Goal: Task Accomplishment & Management: Complete application form

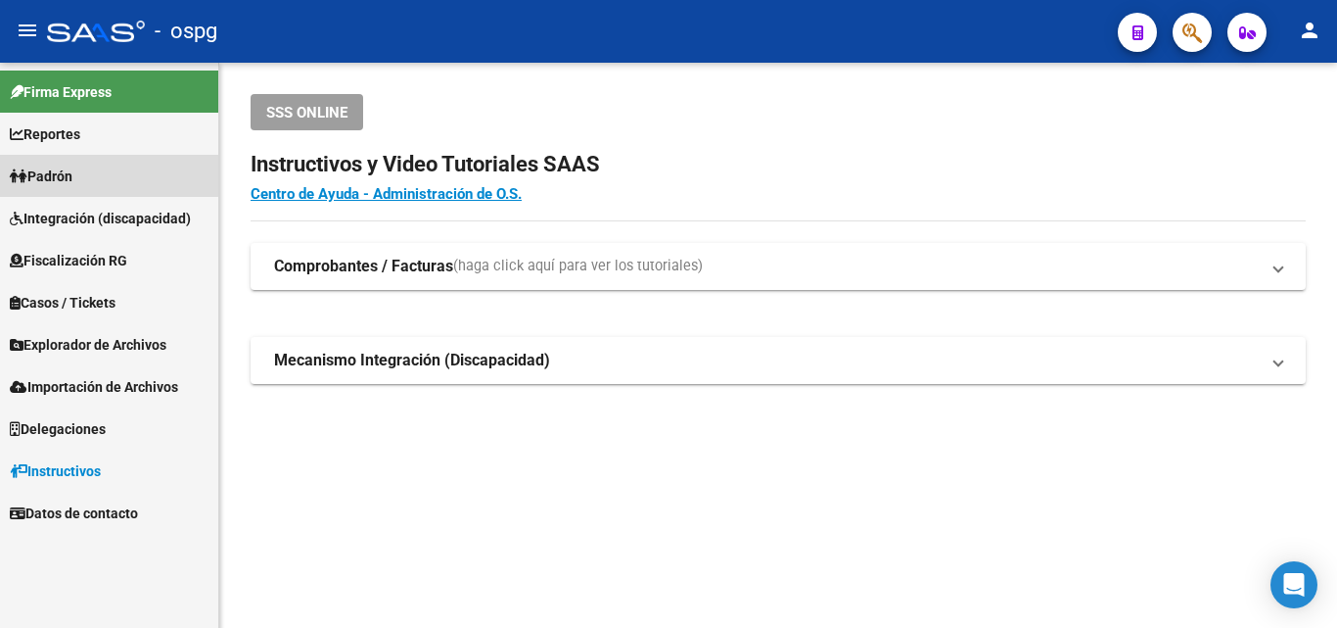
click at [86, 174] on link "Padrón" at bounding box center [109, 176] width 218 height 42
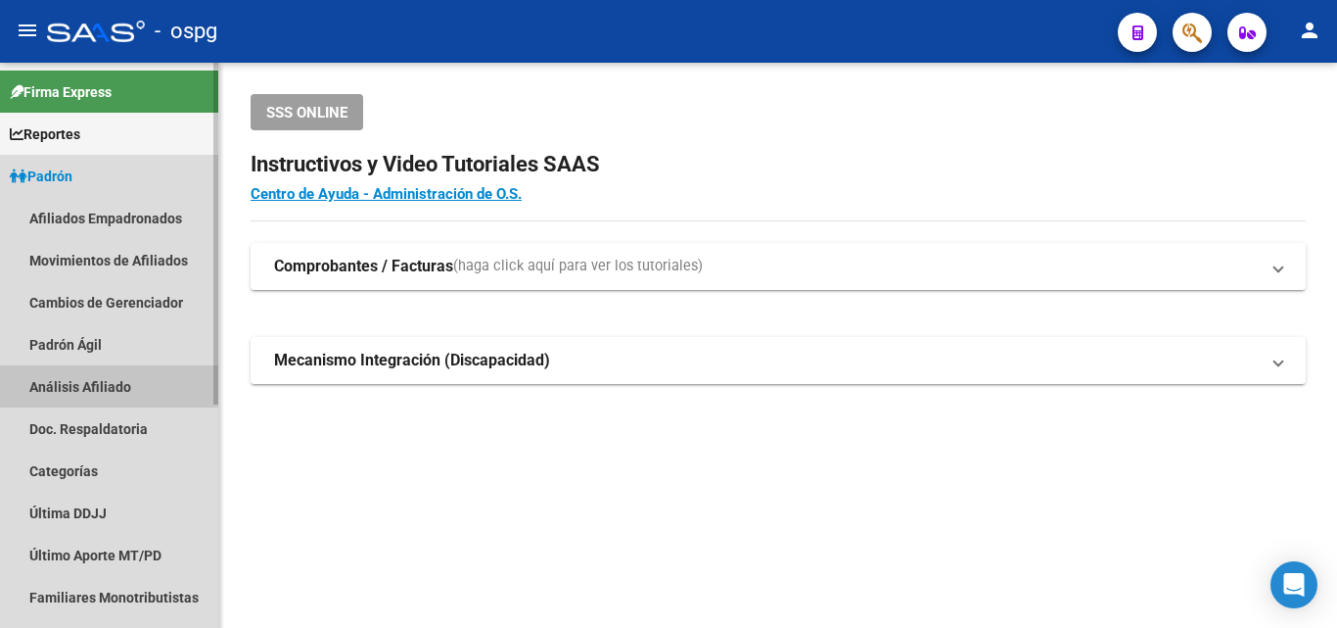
click at [116, 387] on link "Análisis Afiliado" at bounding box center [109, 386] width 218 height 42
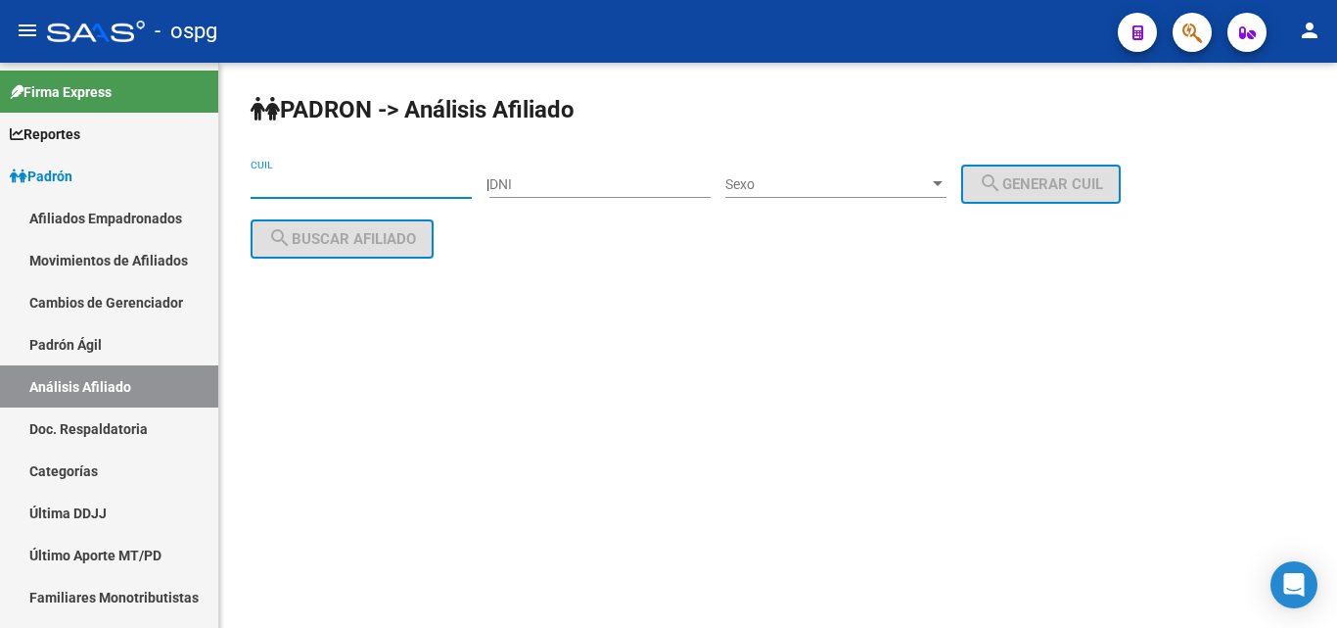
click at [305, 179] on input "CUIL" at bounding box center [361, 184] width 221 height 17
paste input "20-94426620-9"
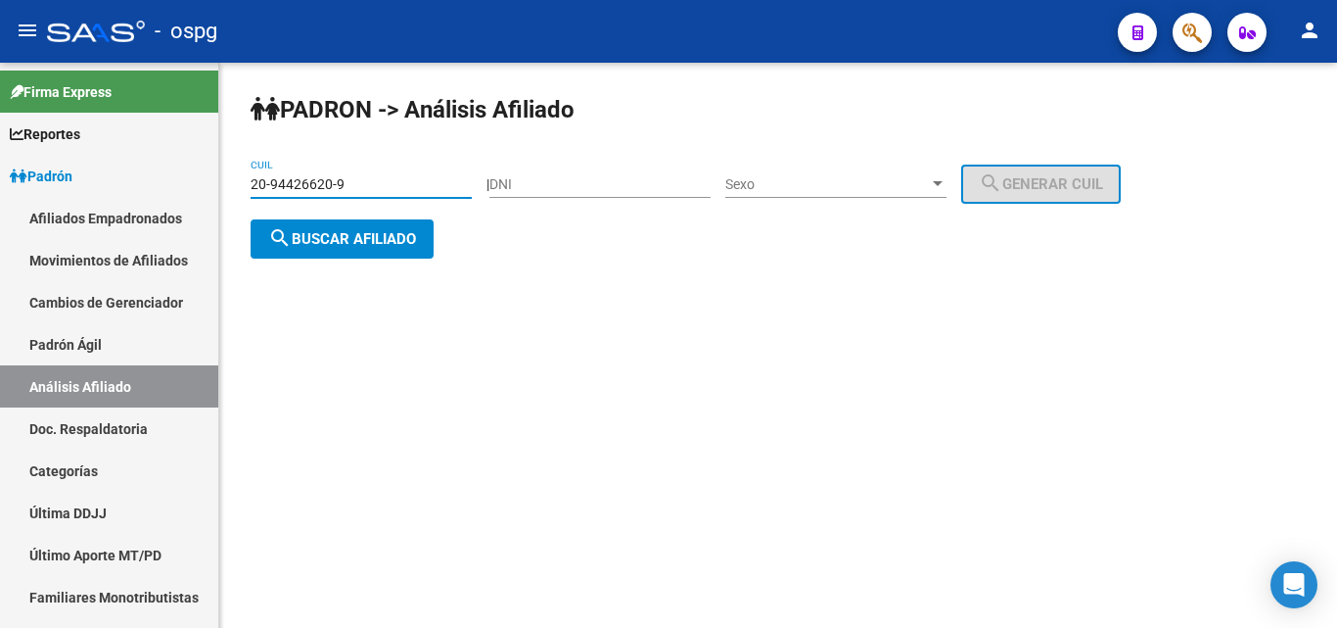
type input "20-94426620-9"
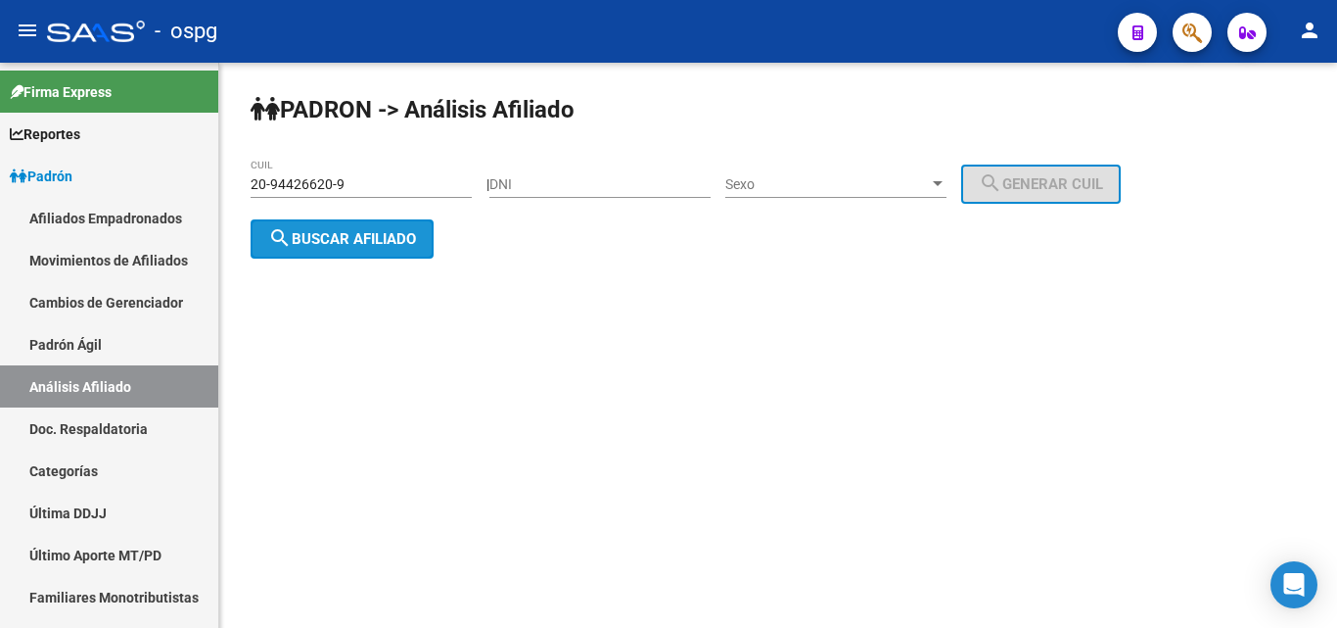
click at [368, 233] on span "search Buscar afiliado" at bounding box center [342, 239] width 148 height 18
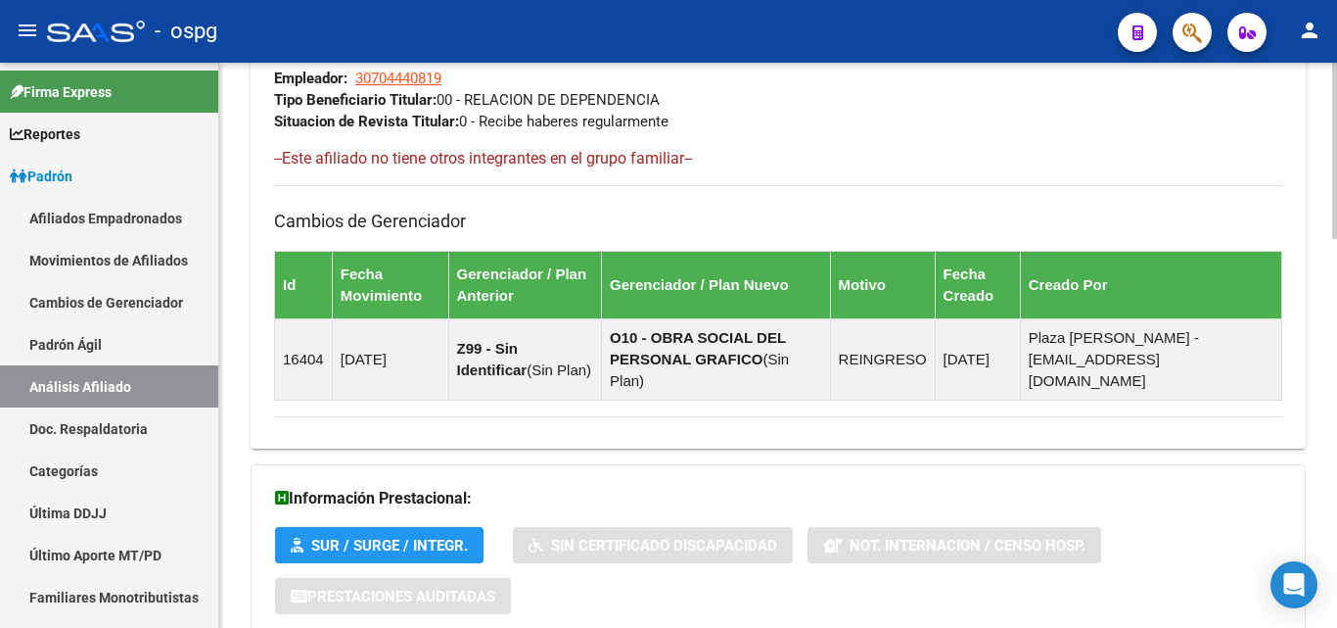
scroll to position [1249, 0]
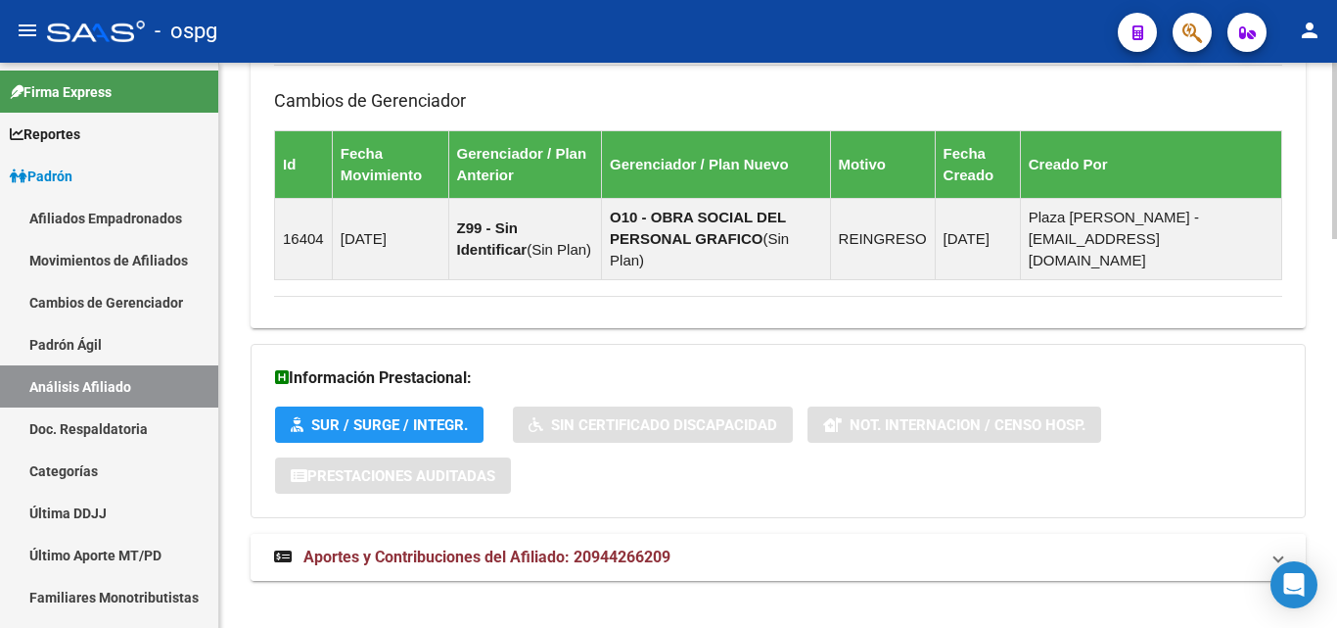
click at [574, 547] on span "Aportes y Contribuciones del Afiliado: 20944266209" at bounding box center [487, 556] width 367 height 19
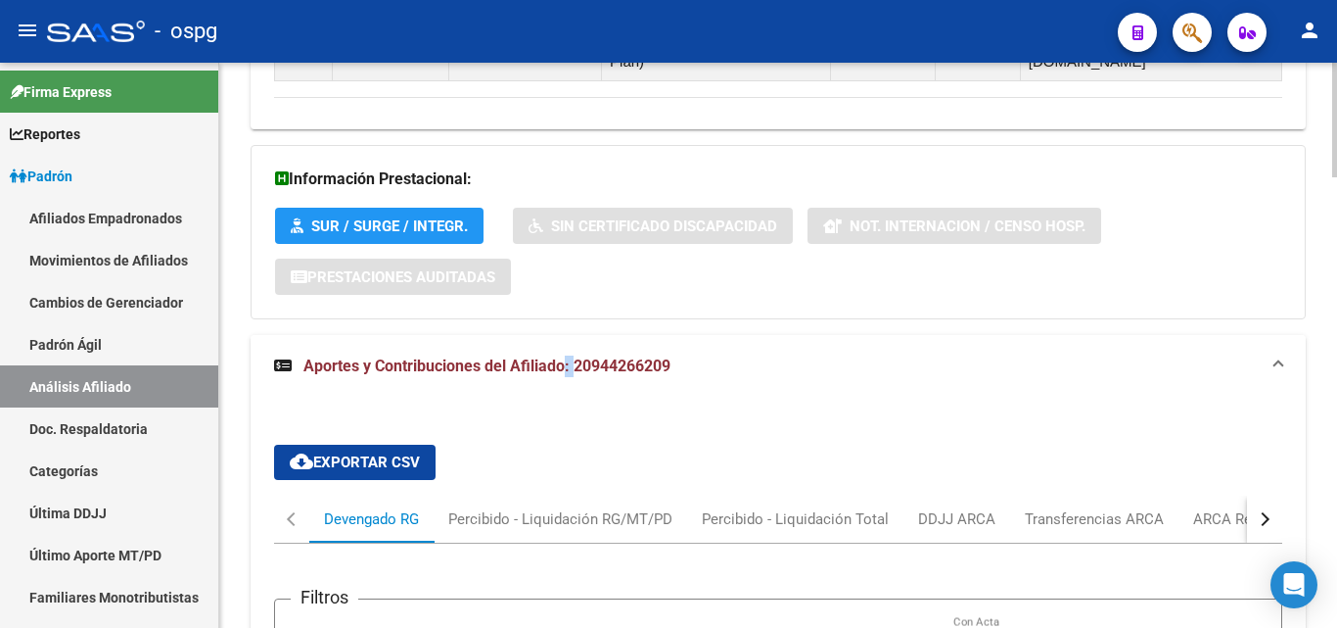
scroll to position [1543, 0]
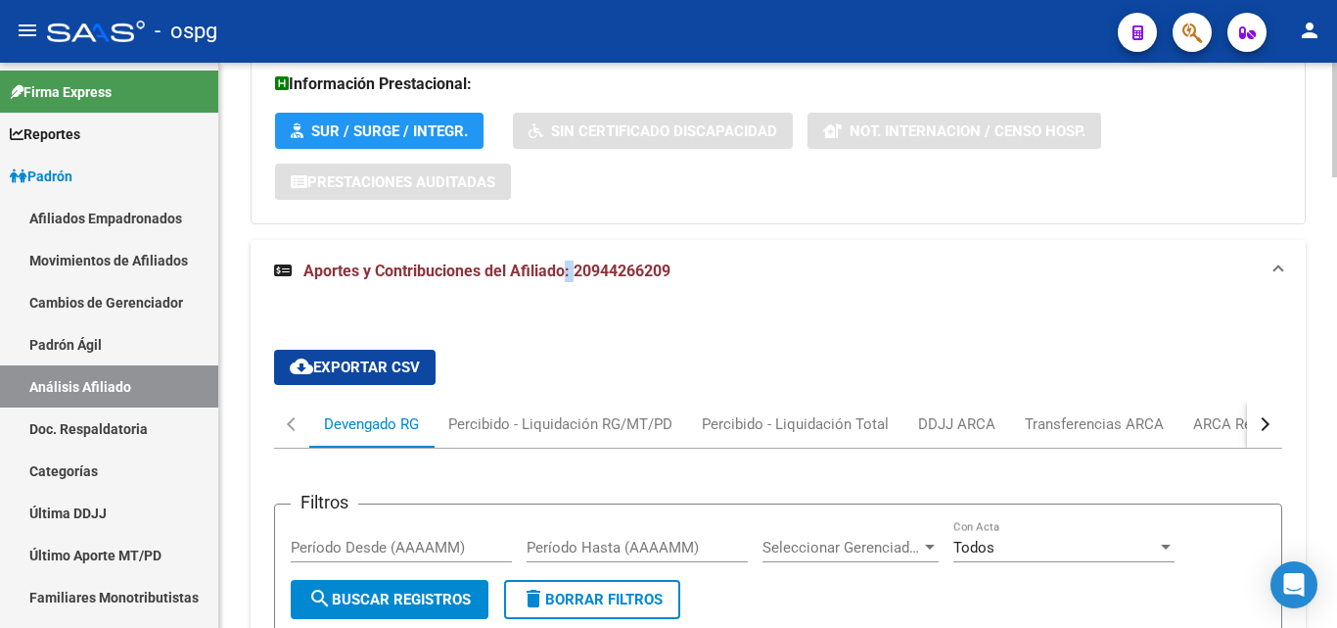
click at [1263, 417] on div "button" at bounding box center [1263, 424] width 14 height 14
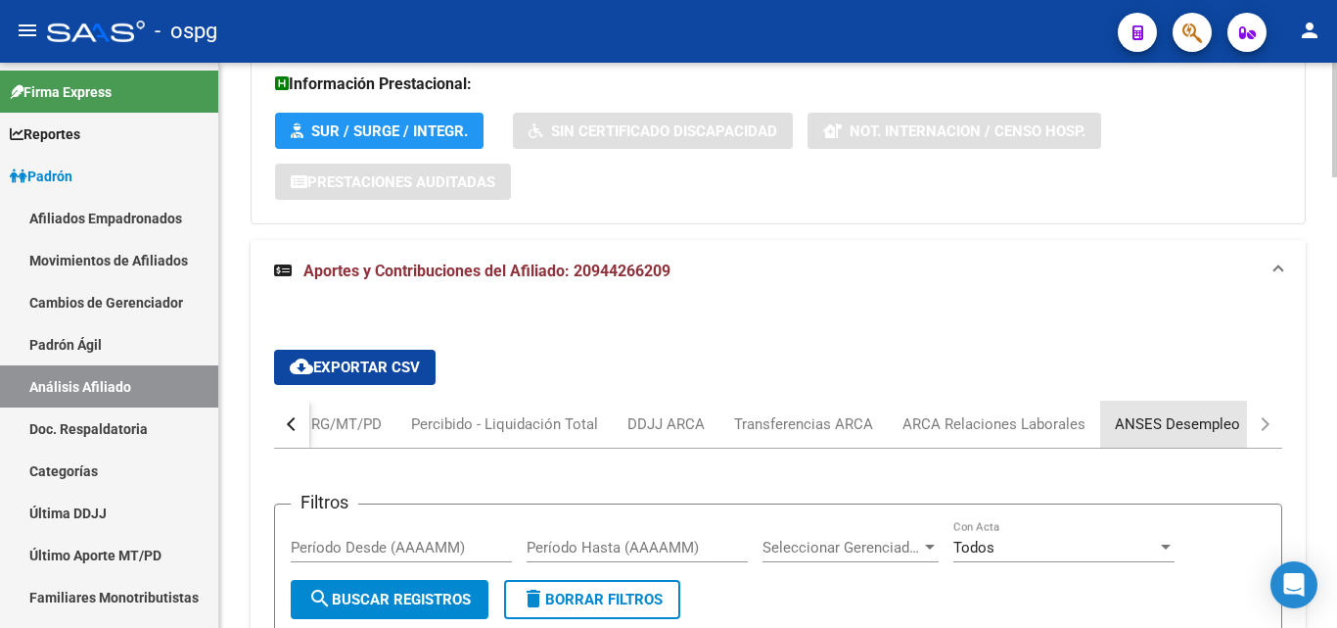
click at [1213, 413] on div "ANSES Desempleo" at bounding box center [1177, 424] width 125 height 22
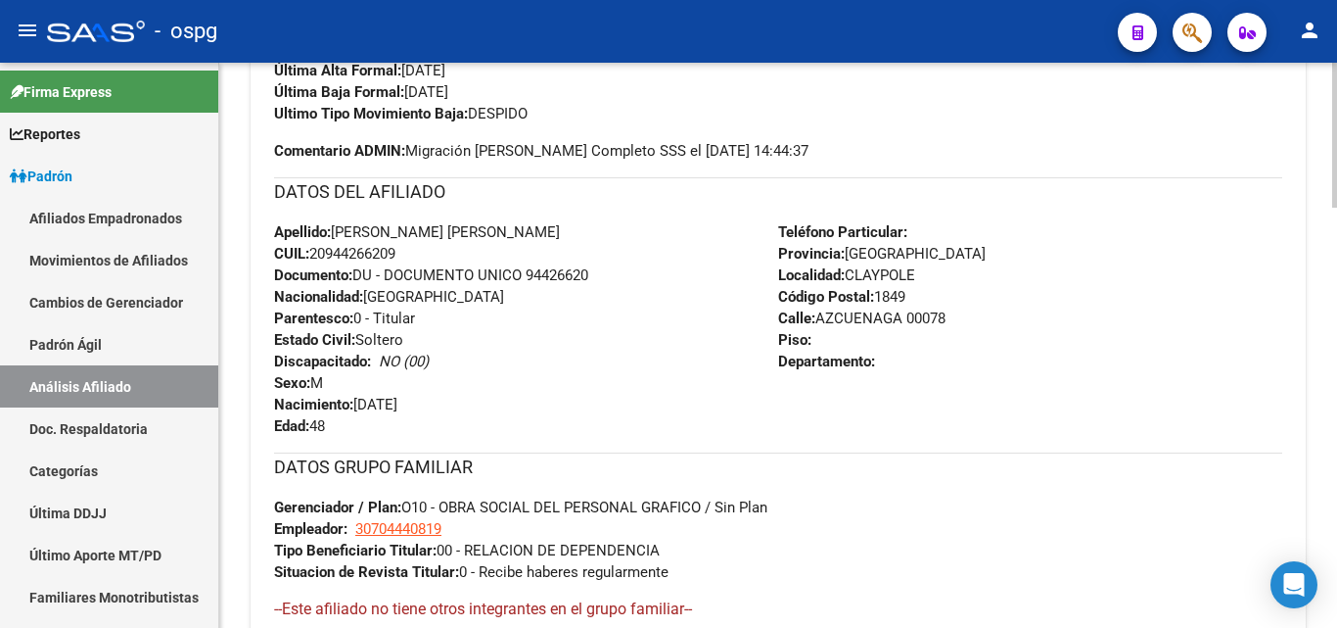
scroll to position [385, 0]
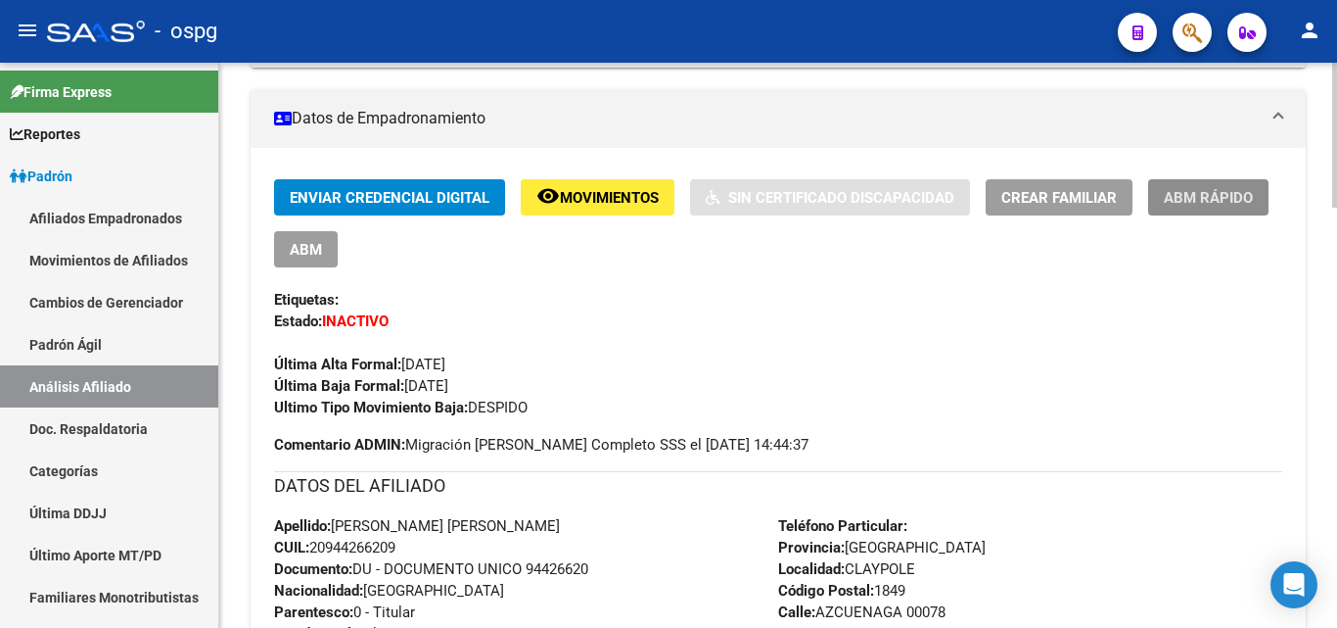
click at [1189, 201] on span "ABM Rápido" at bounding box center [1208, 198] width 89 height 18
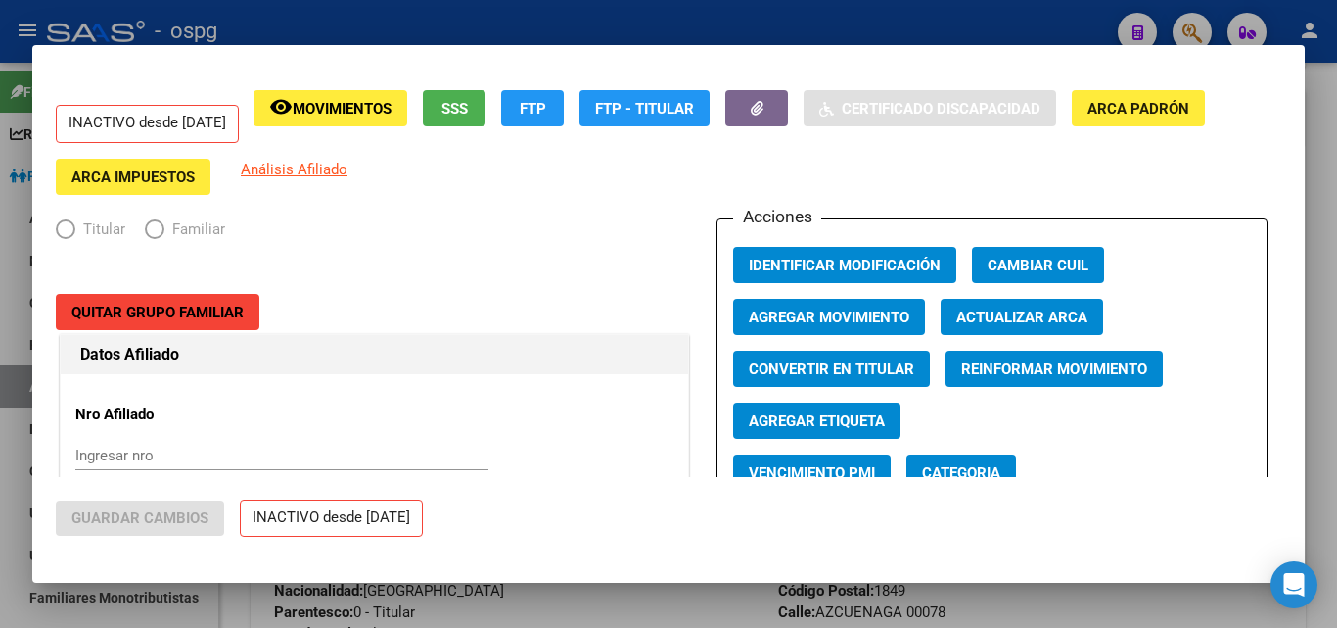
radio input "true"
type input "30-70444081-9"
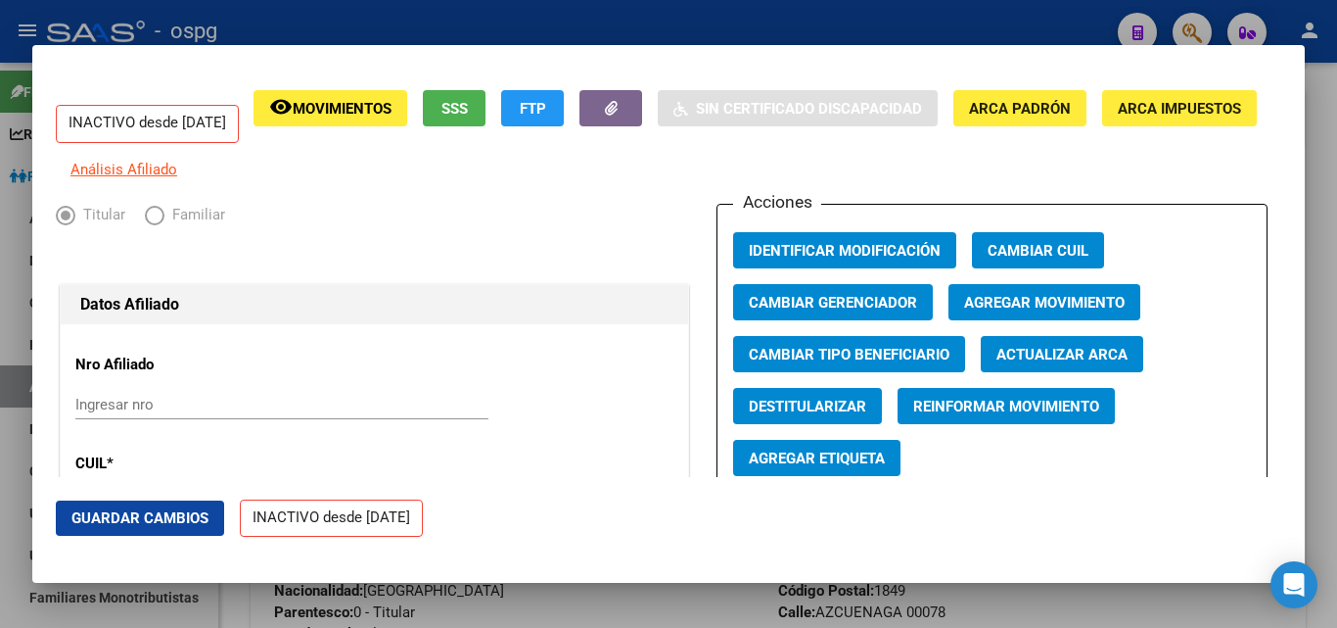
click at [1047, 320] on button "Agregar Movimiento" at bounding box center [1045, 302] width 192 height 36
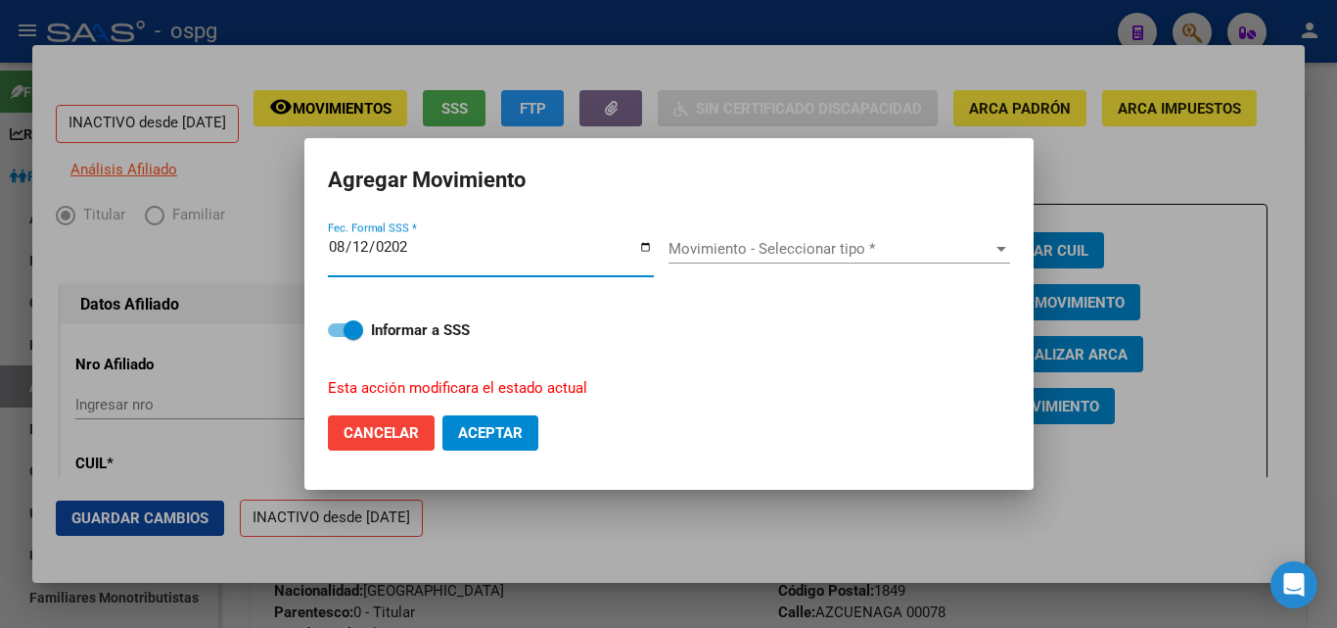
type input "[DATE]"
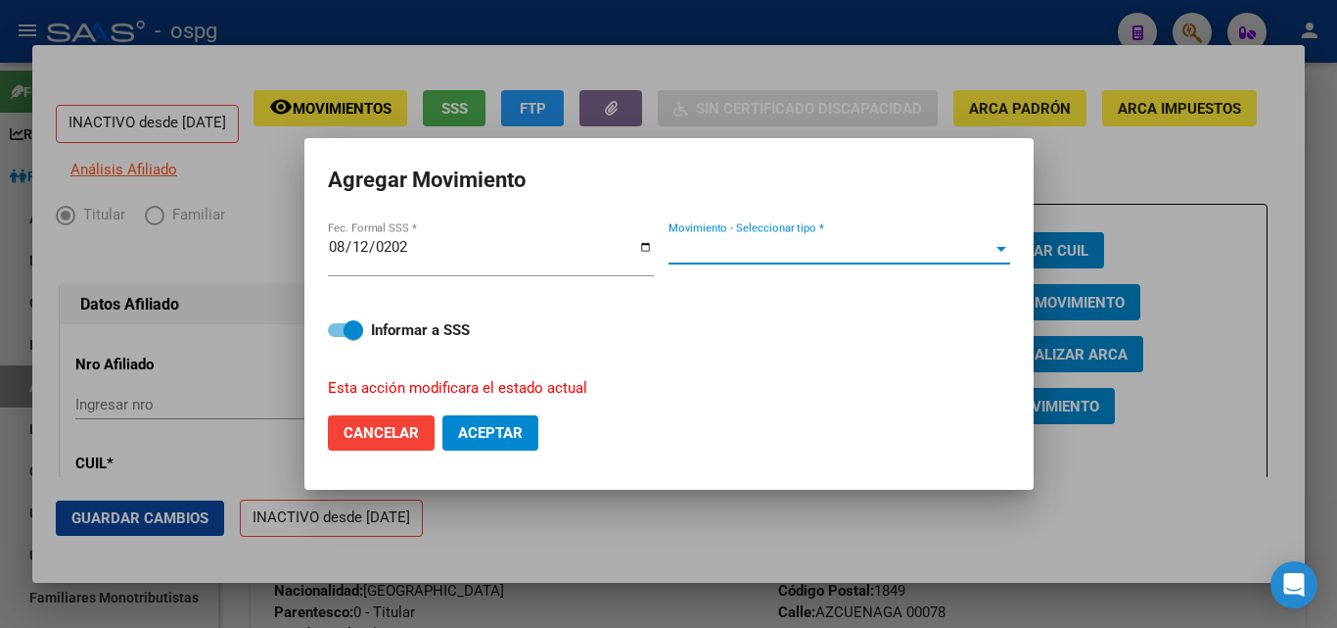
click at [722, 251] on span "Movimiento - Seleccionar tipo *" at bounding box center [831, 249] width 324 height 18
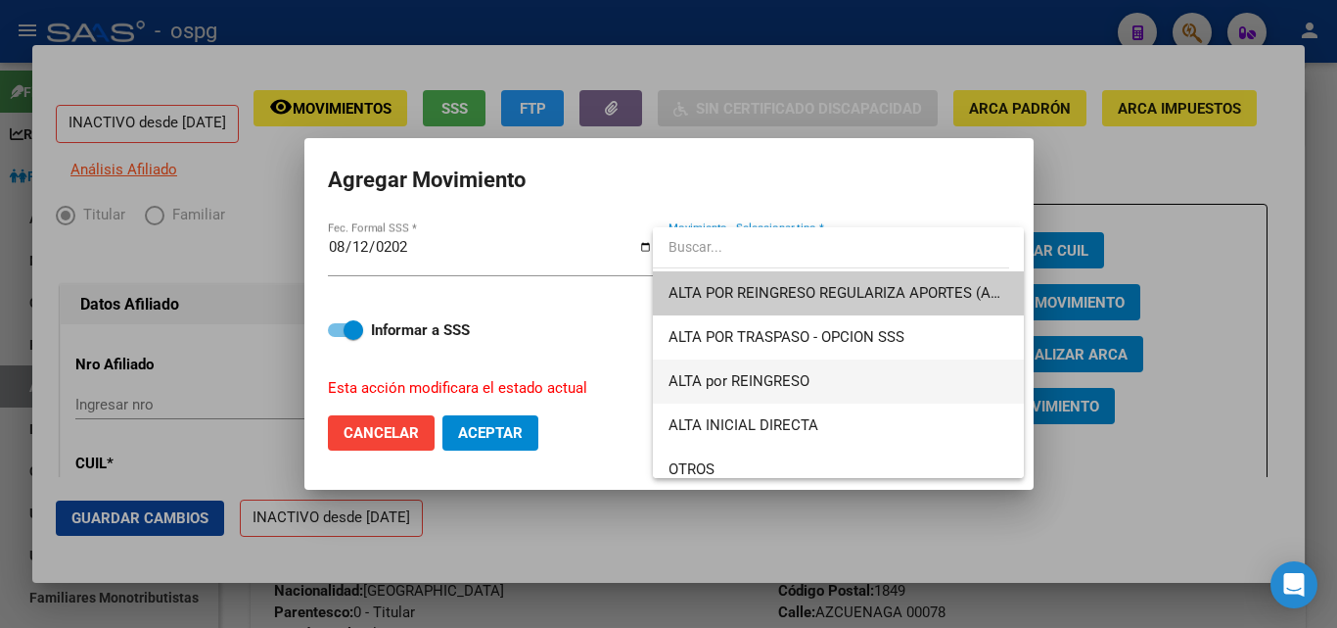
scroll to position [98, 0]
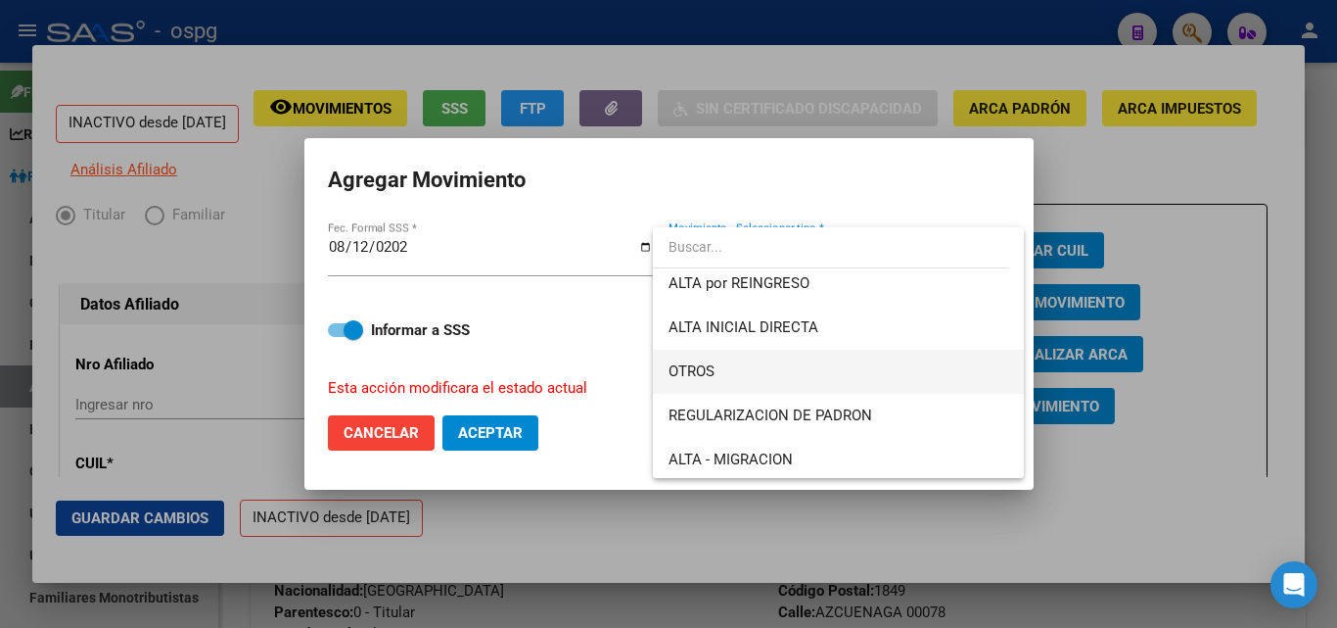
click at [783, 367] on span "OTROS" at bounding box center [839, 372] width 340 height 44
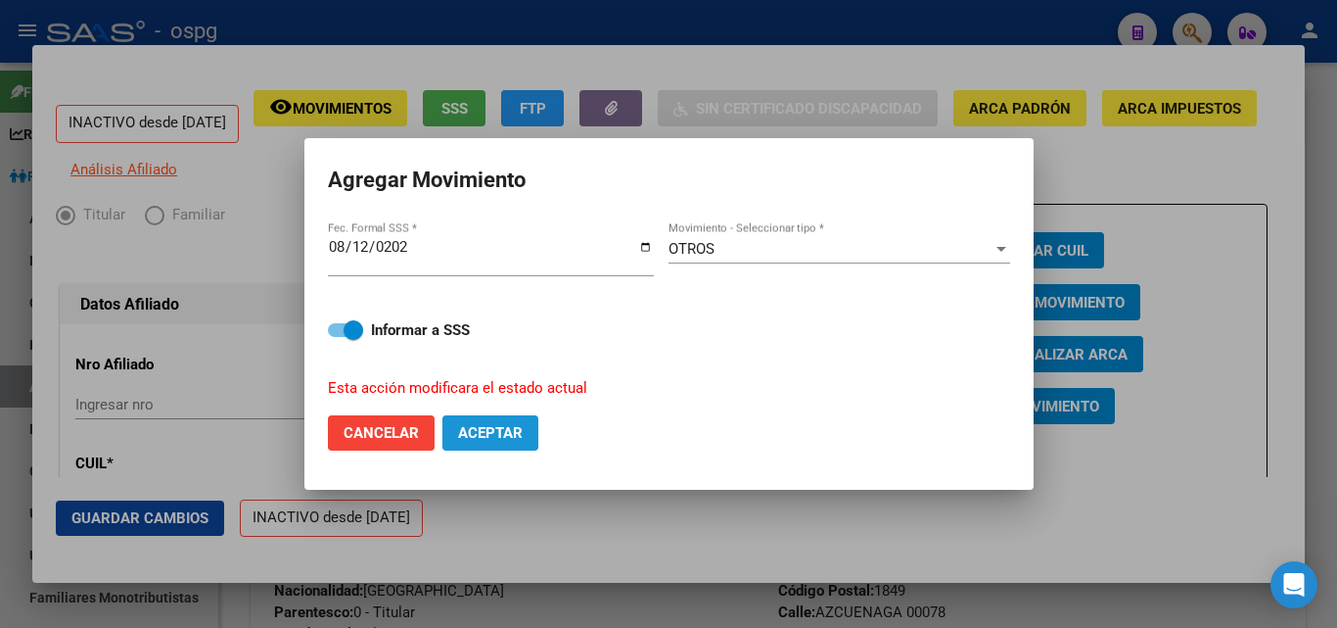
click at [472, 433] on span "Aceptar" at bounding box center [490, 433] width 65 height 18
checkbox input "false"
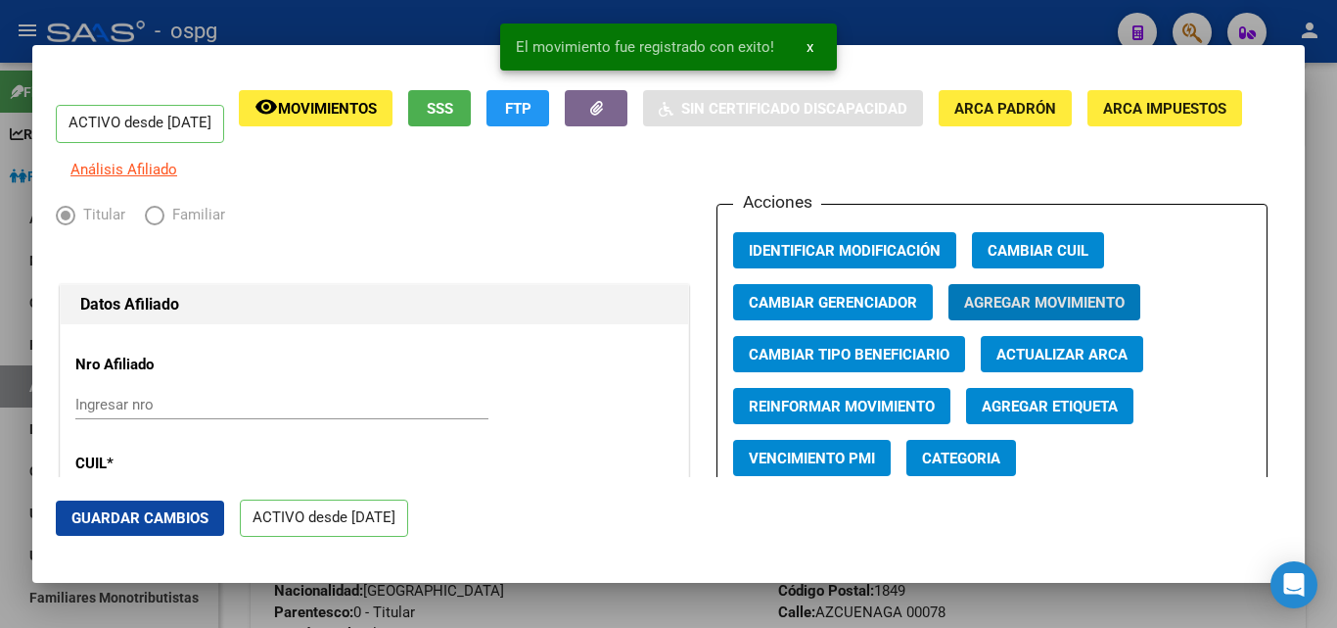
click at [161, 526] on span "Guardar Cambios" at bounding box center [139, 518] width 137 height 18
click at [1336, 158] on div at bounding box center [668, 314] width 1337 height 628
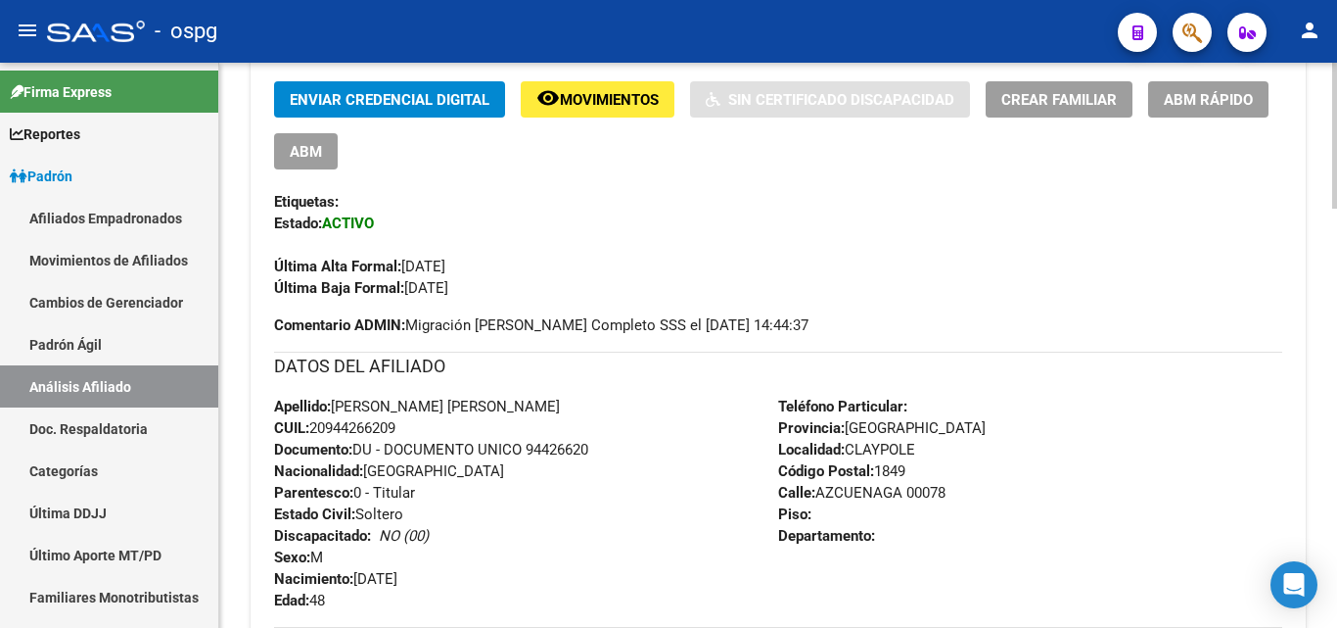
scroll to position [385, 0]
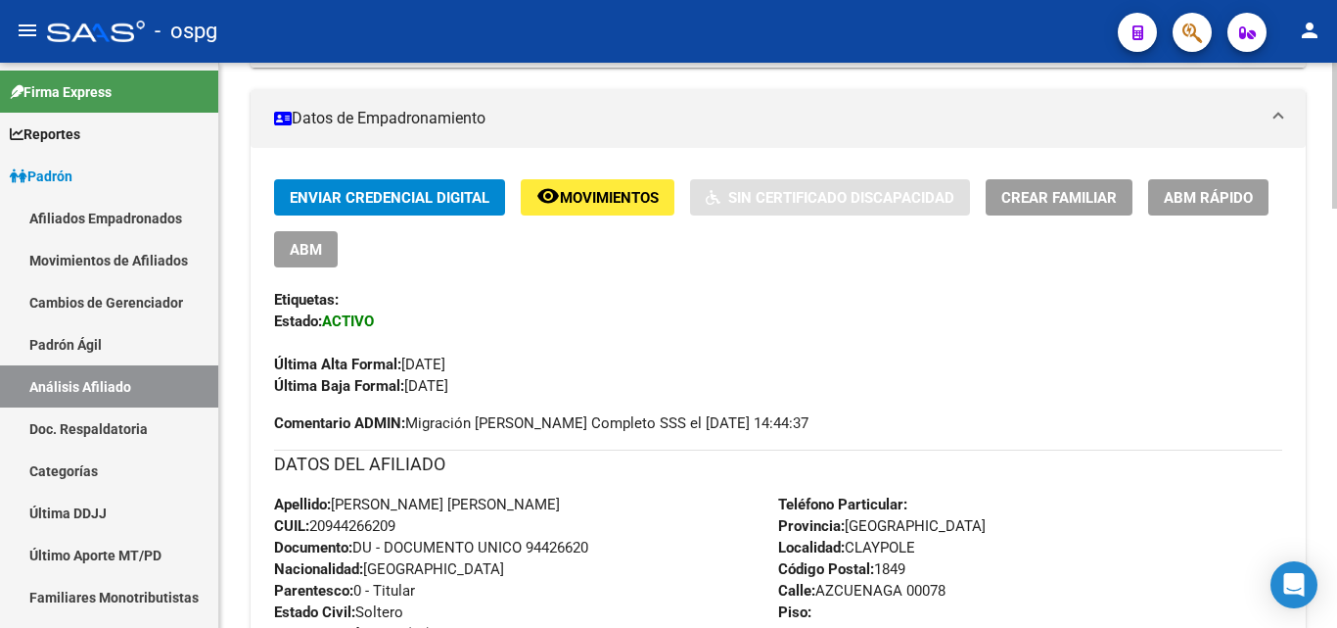
click at [1220, 196] on span "ABM Rápido" at bounding box center [1208, 198] width 89 height 18
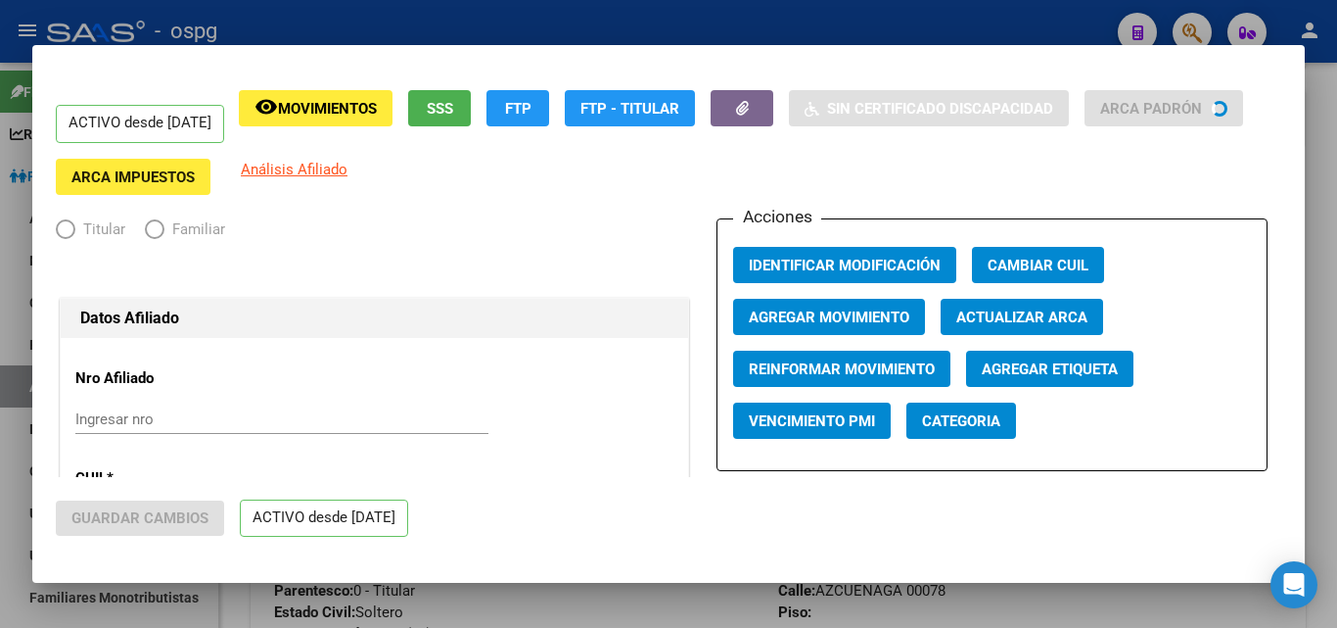
radio input "true"
type input "30-70444081-9"
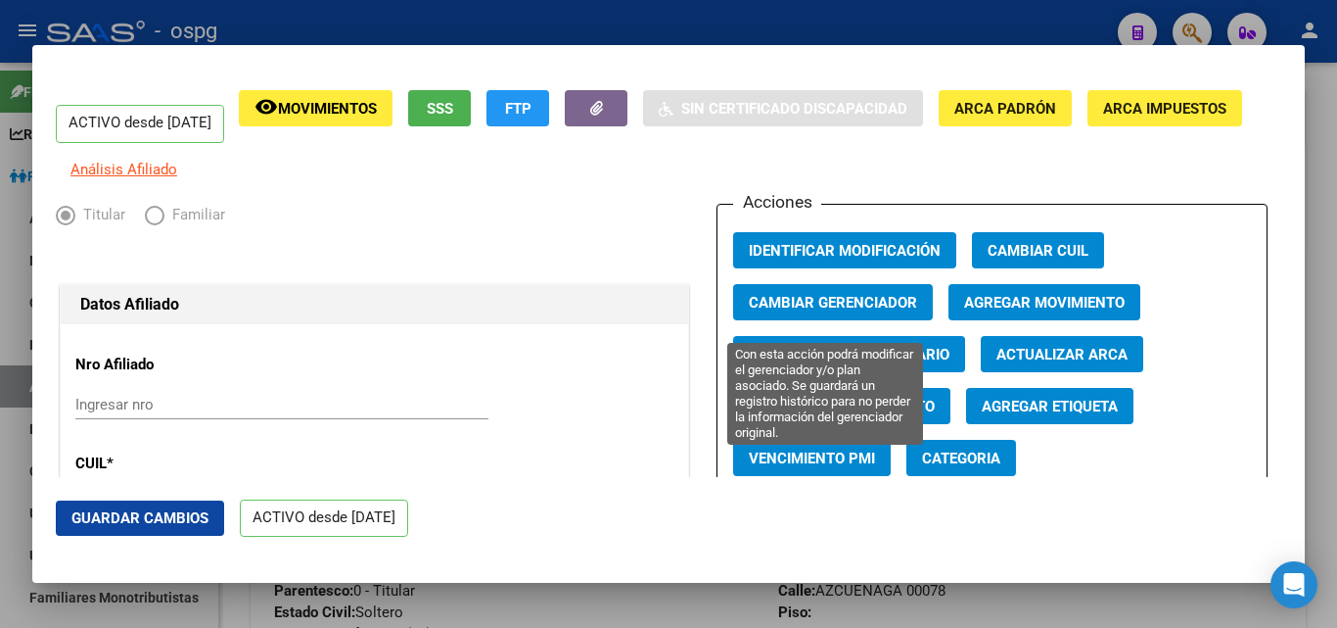
click at [878, 311] on span "Cambiar Gerenciador" at bounding box center [833, 303] width 168 height 18
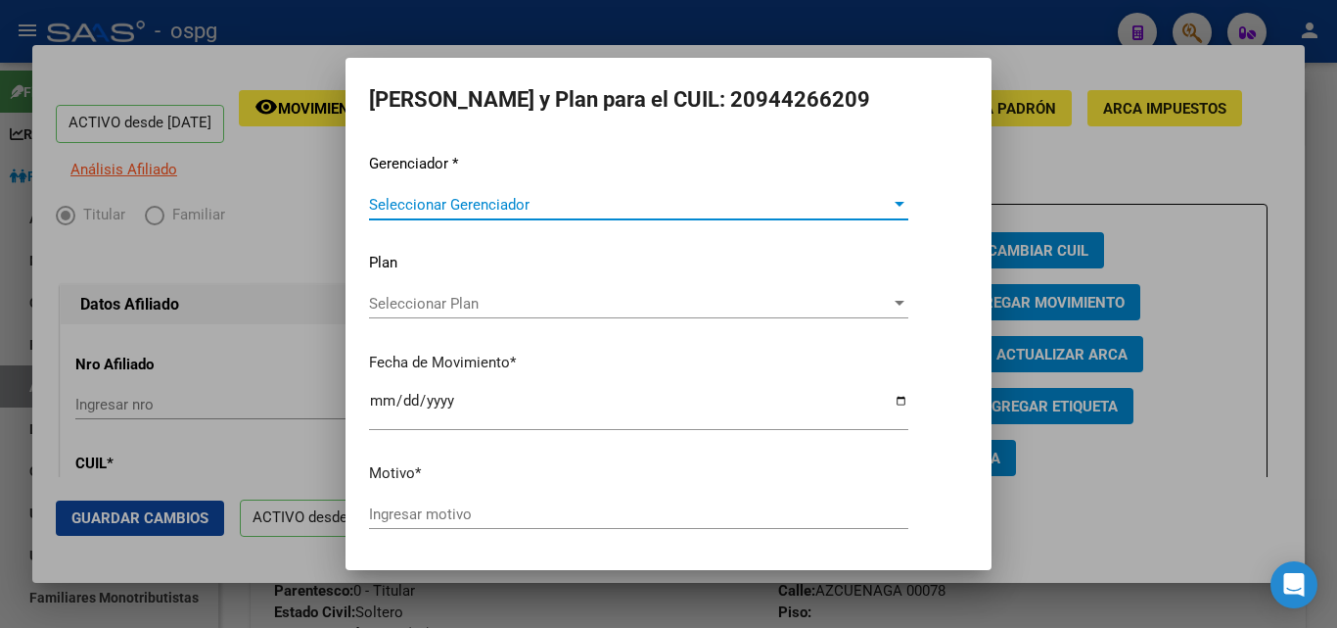
click at [546, 197] on span "Seleccionar Gerenciador" at bounding box center [630, 205] width 522 height 18
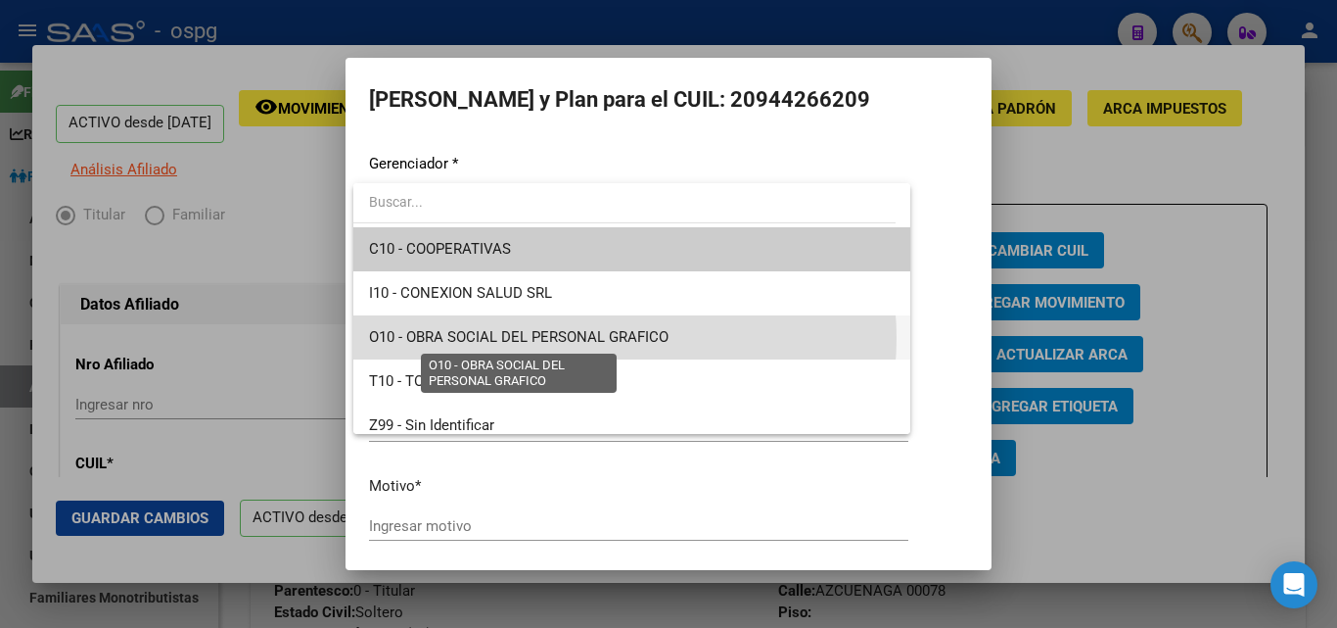
click at [586, 338] on span "O10 - OBRA SOCIAL DEL PERSONAL GRAFICO" at bounding box center [519, 337] width 300 height 18
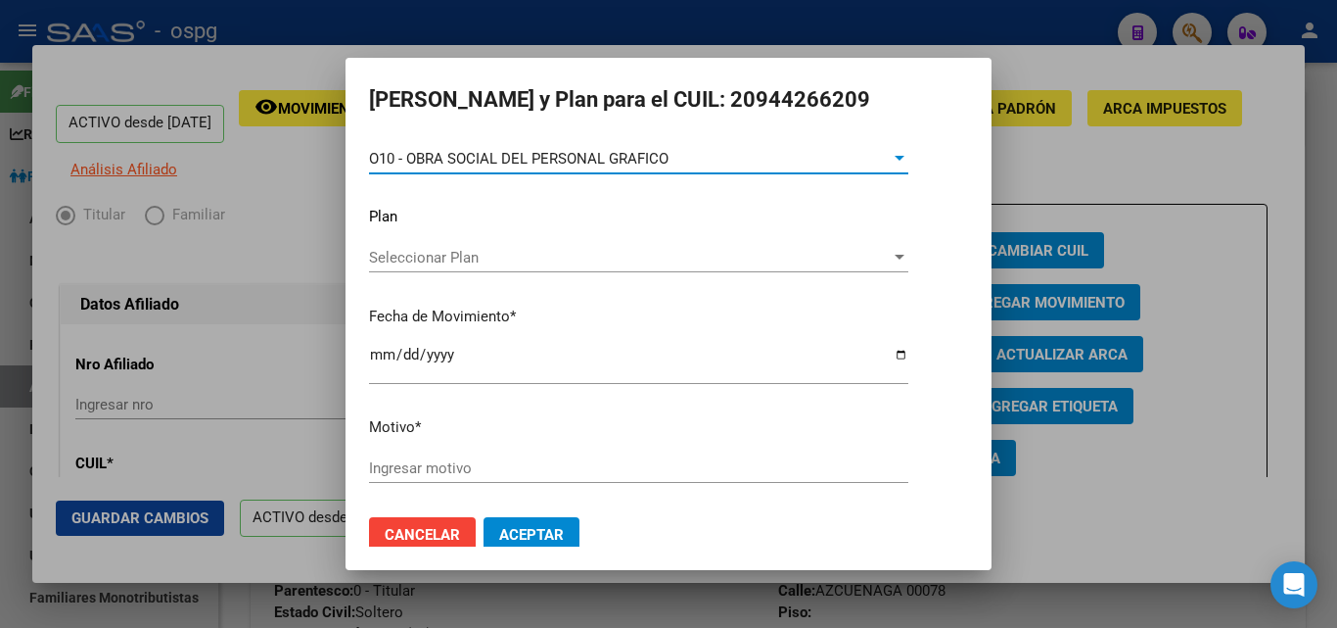
scroll to position [68, 0]
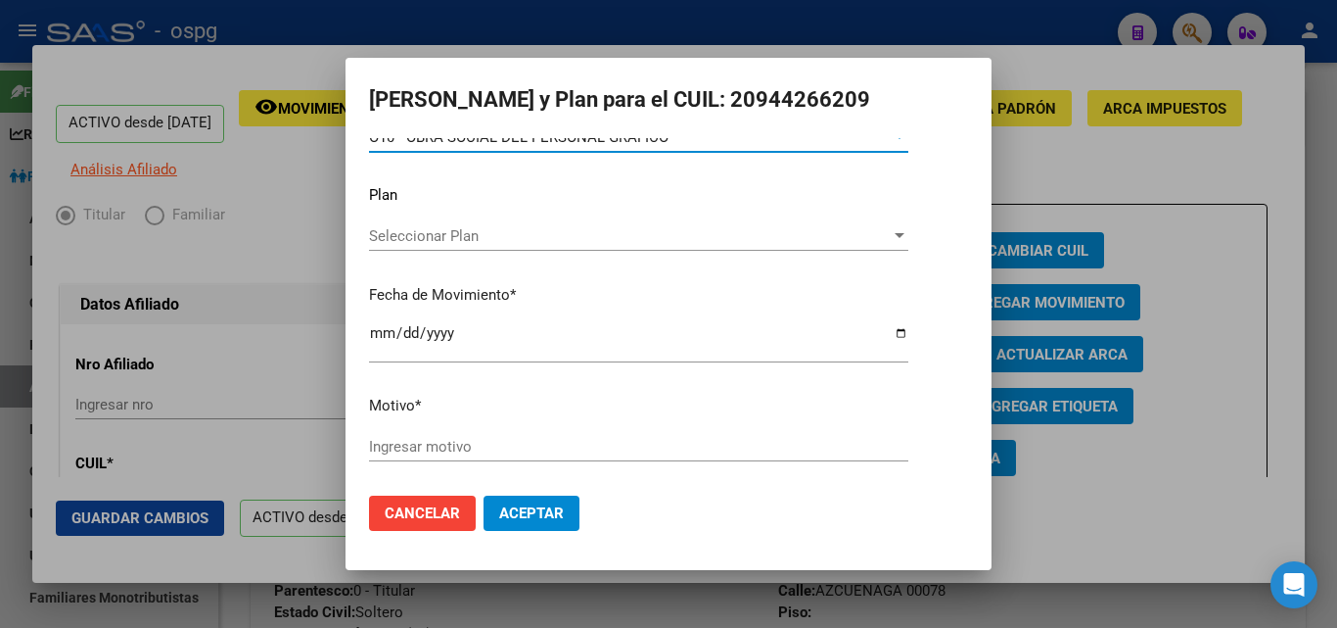
click at [496, 458] on div "Ingresar motivo" at bounding box center [638, 446] width 539 height 29
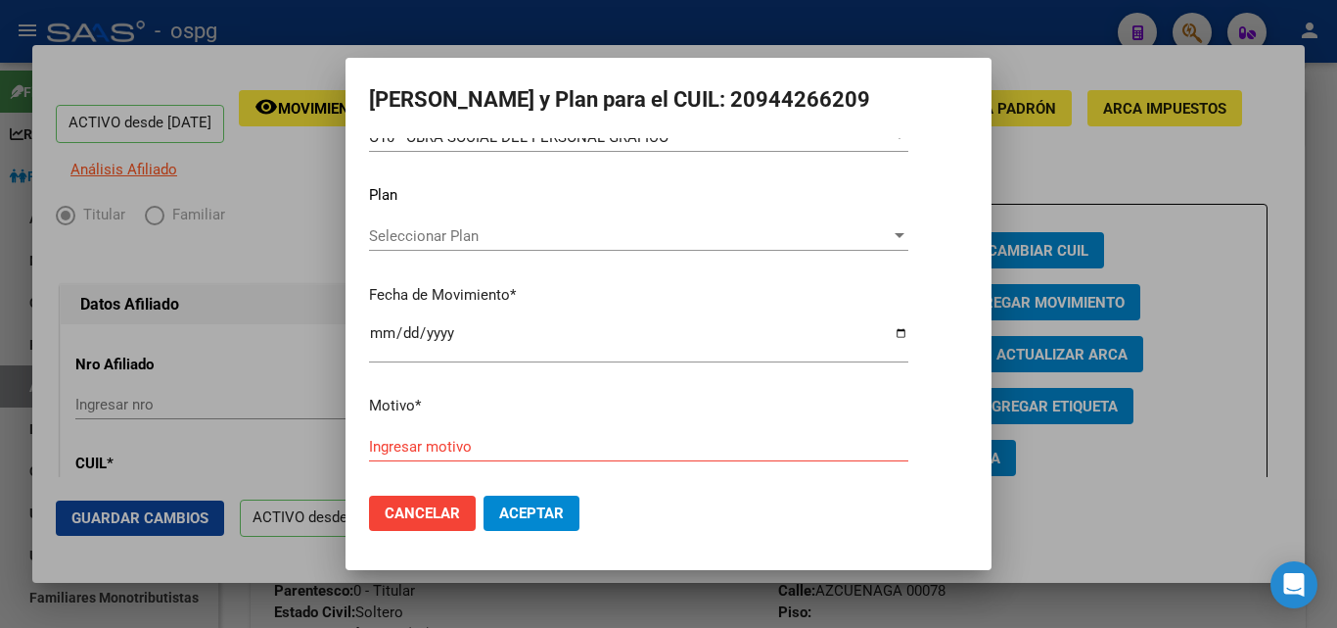
drag, startPoint x: 496, startPoint y: 457, endPoint x: 498, endPoint y: 447, distance: 10.0
click at [498, 456] on div "Ingresar motivo" at bounding box center [638, 446] width 539 height 29
drag, startPoint x: 498, startPoint y: 447, endPoint x: 526, endPoint y: 439, distance: 28.8
click at [508, 444] on input "Ingresar motivo" at bounding box center [638, 447] width 539 height 18
click at [419, 511] on span "Cancelar" at bounding box center [422, 513] width 75 height 18
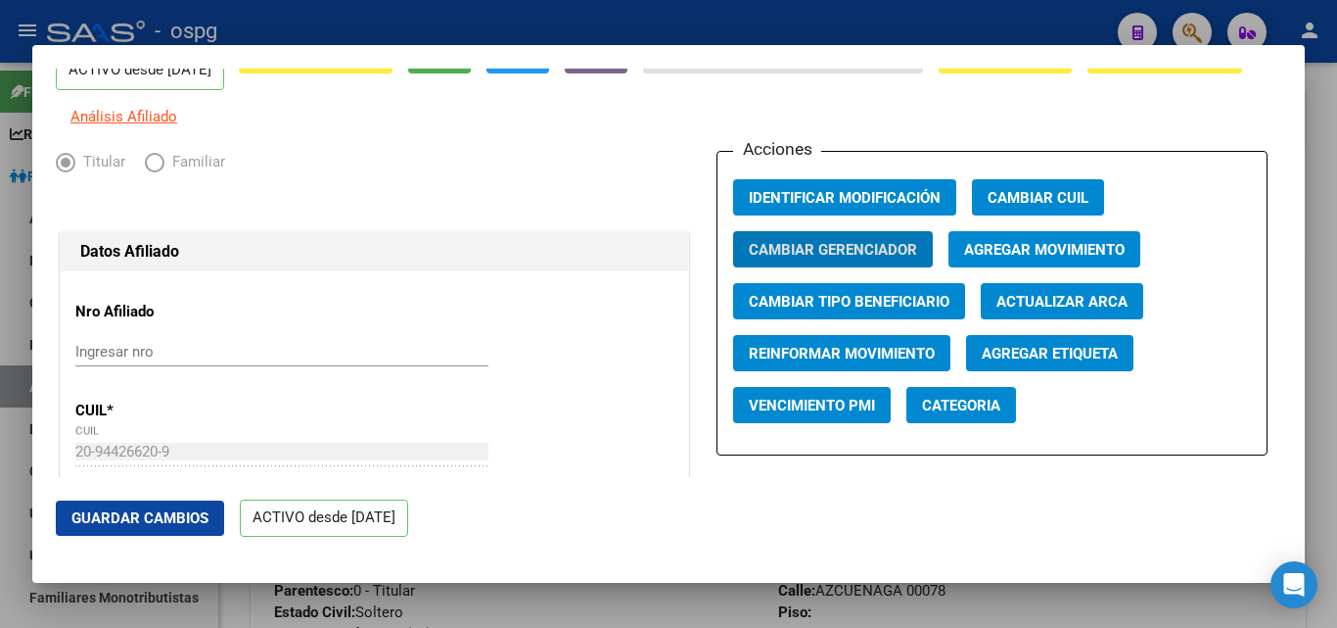
scroll to position [98, 0]
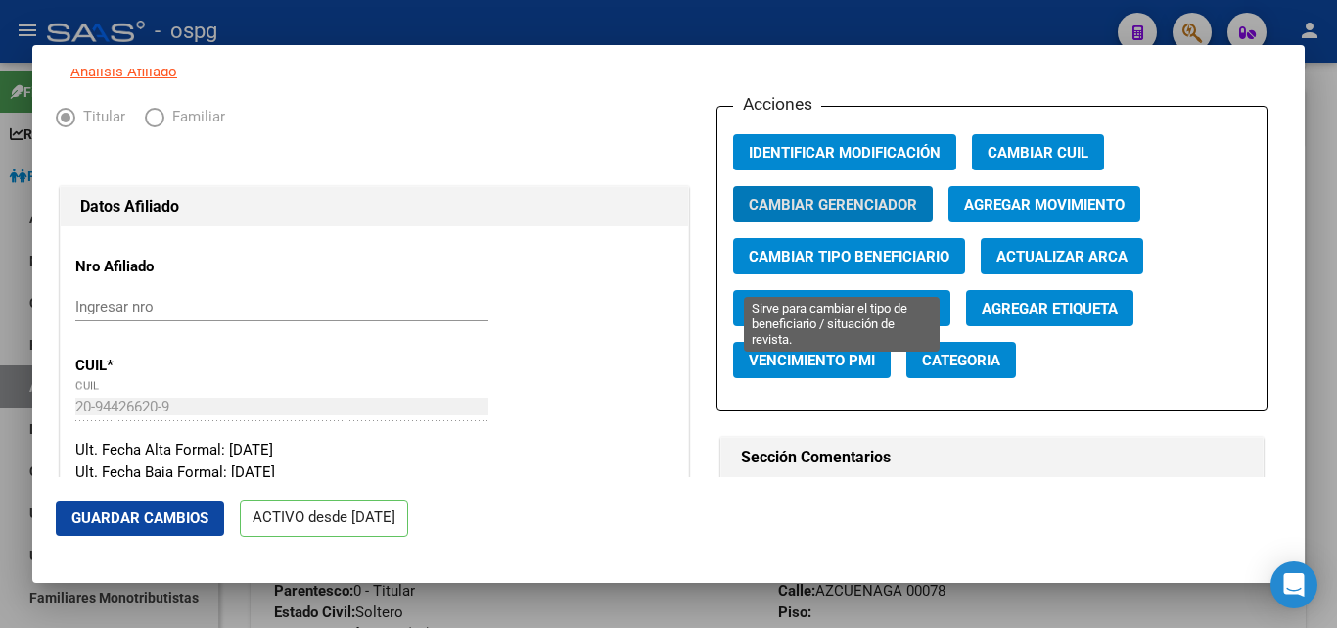
click at [878, 265] on span "Cambiar Tipo Beneficiario" at bounding box center [849, 257] width 201 height 18
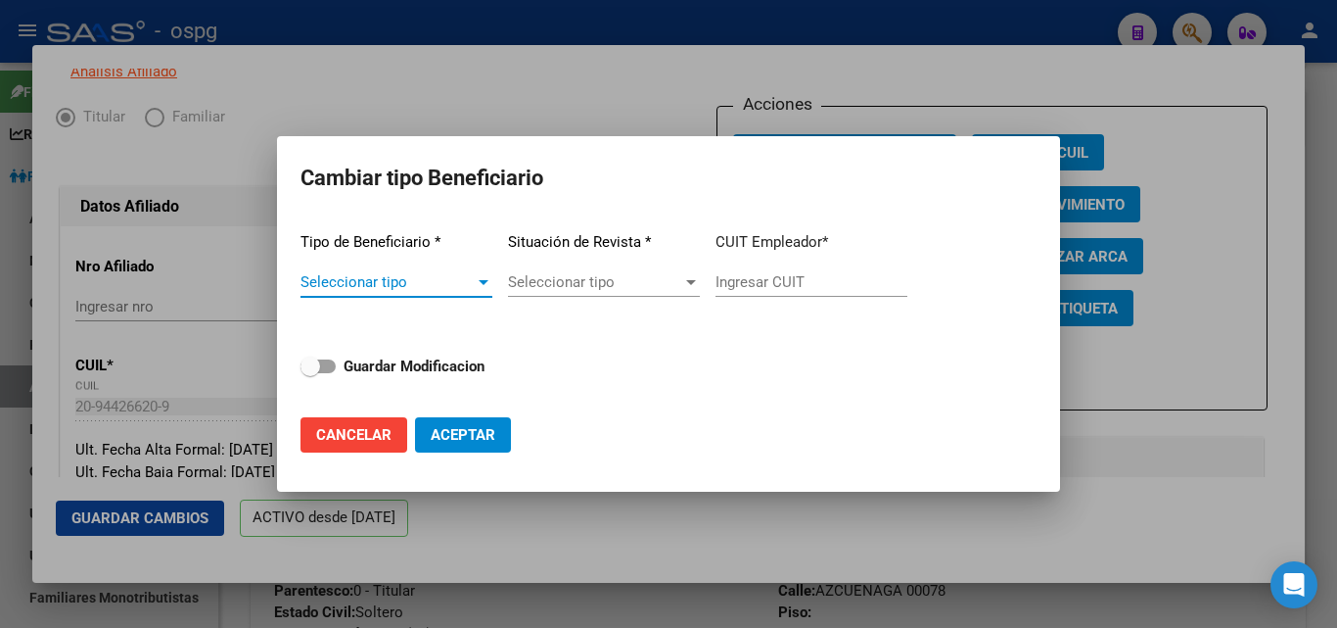
click at [406, 285] on span "Seleccionar tipo" at bounding box center [388, 282] width 174 height 18
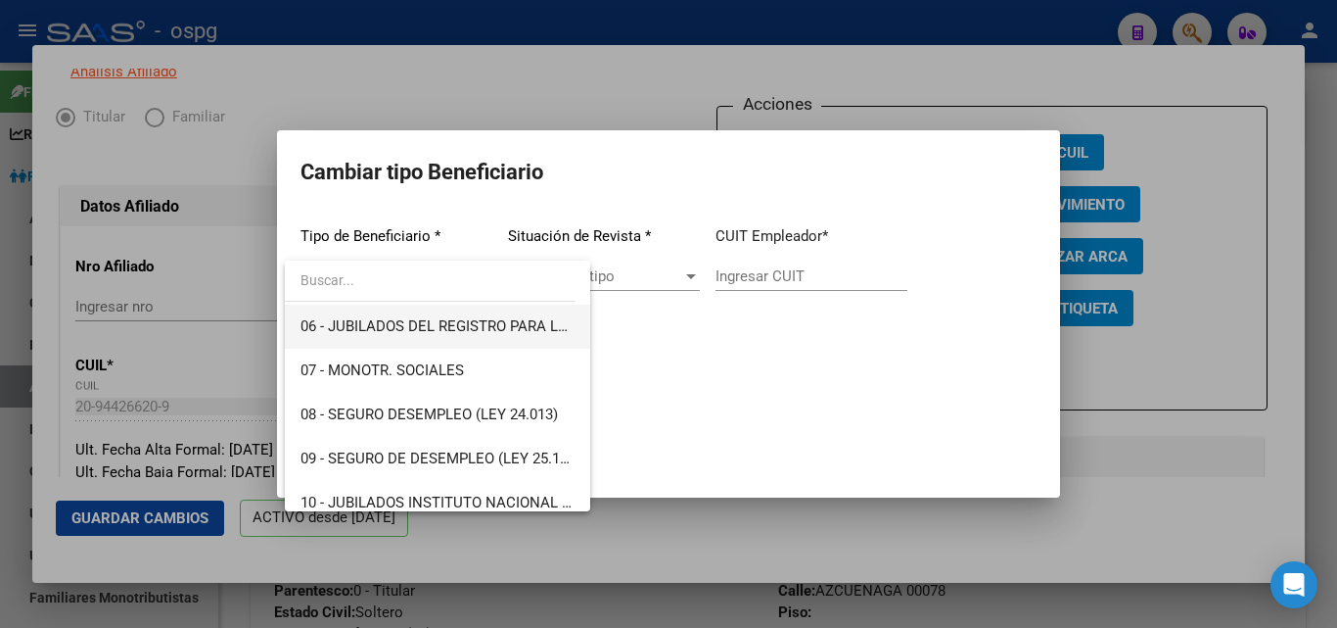
scroll to position [294, 0]
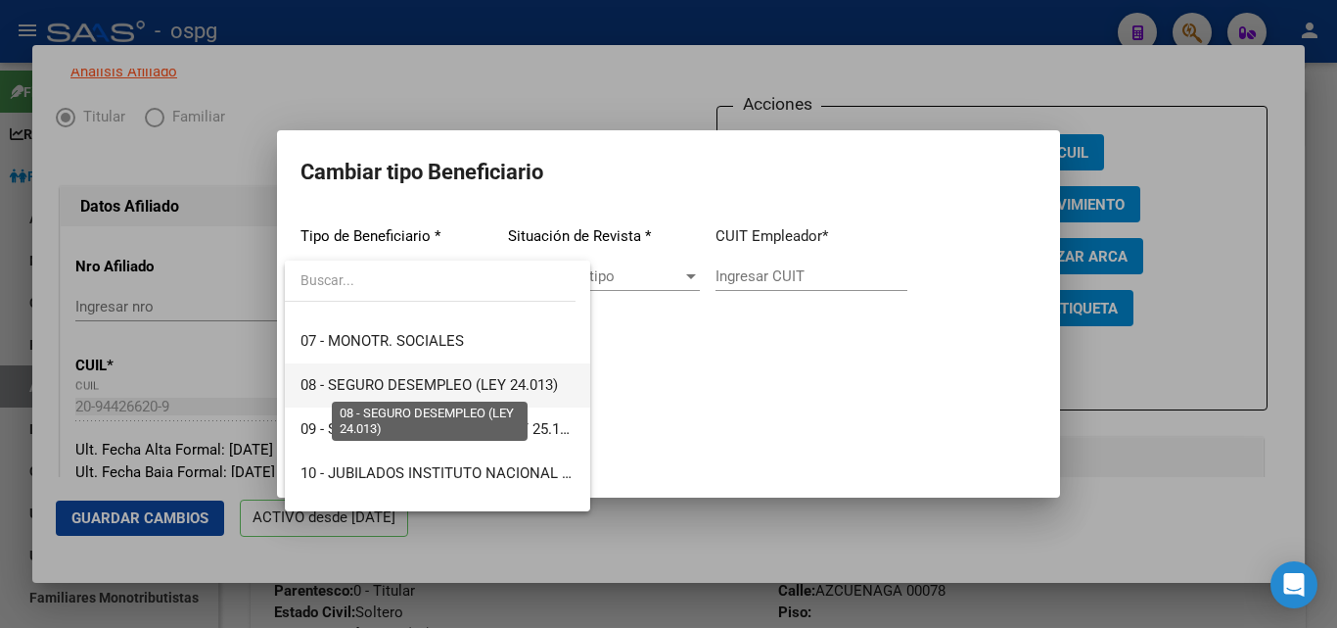
click at [444, 385] on span "08 - SEGURO DESEMPLEO (LEY 24.013)" at bounding box center [430, 385] width 258 height 18
type input "33-63761744-9"
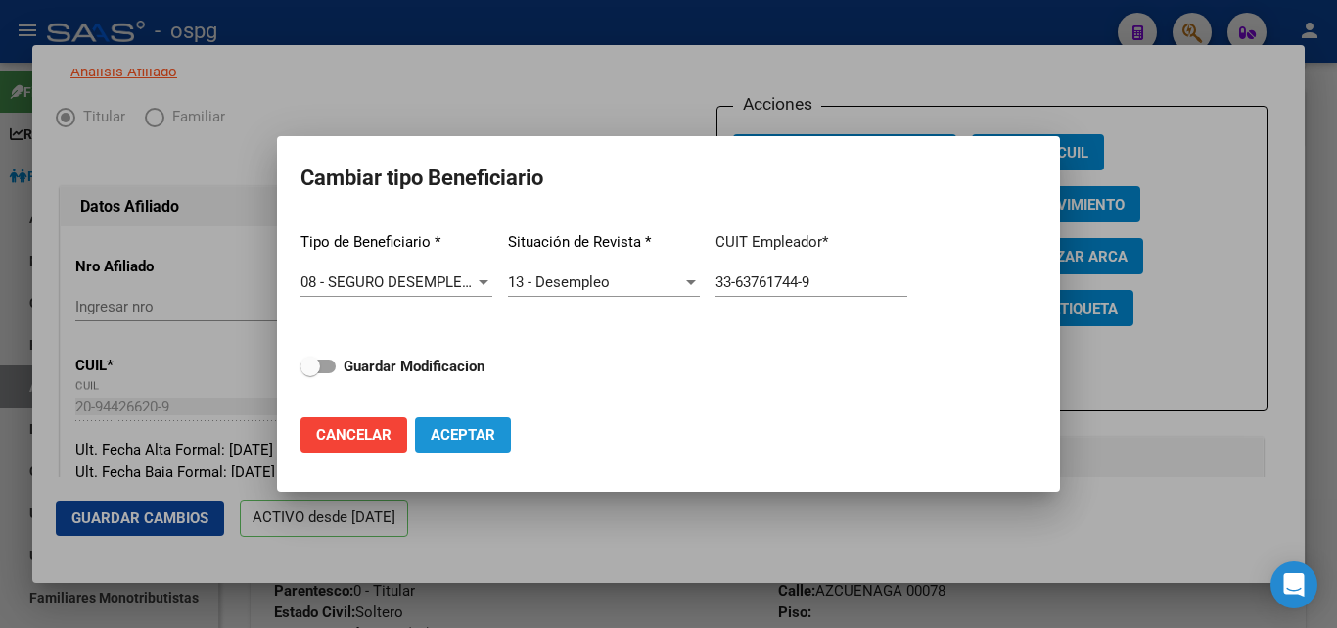
click at [483, 439] on span "Aceptar" at bounding box center [463, 435] width 65 height 18
type input "33-63761744-9"
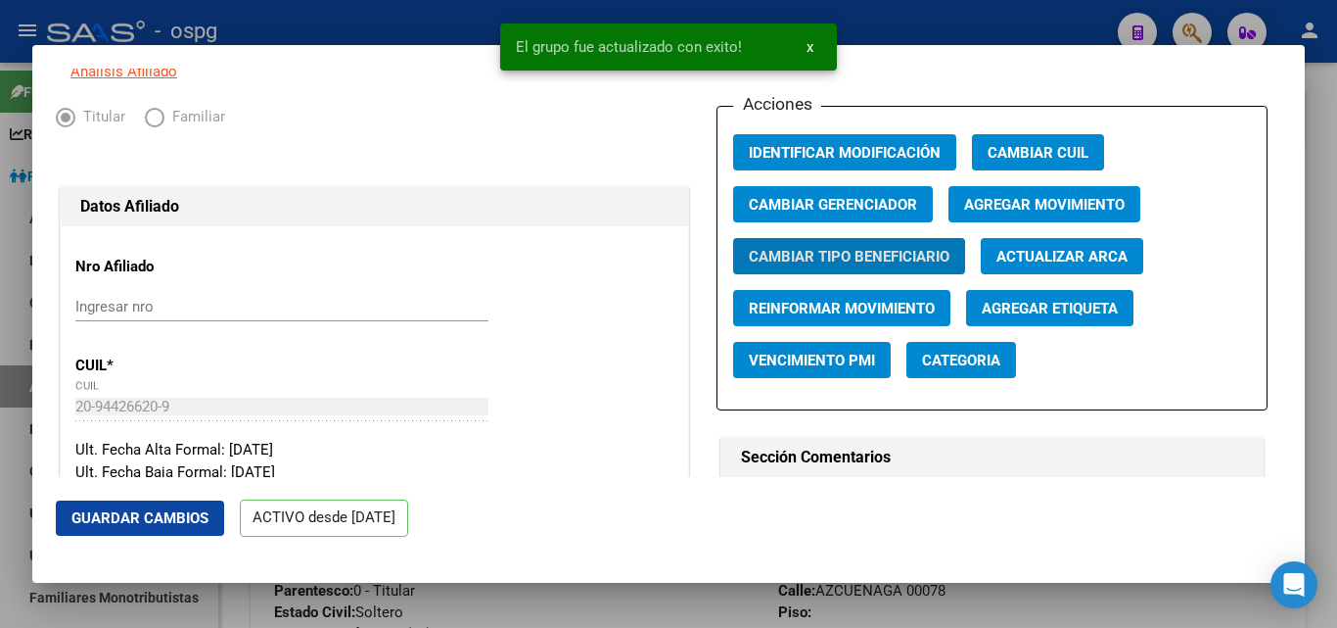
click at [166, 523] on span "Guardar Cambios" at bounding box center [139, 518] width 137 height 18
click at [1318, 239] on div at bounding box center [668, 314] width 1337 height 628
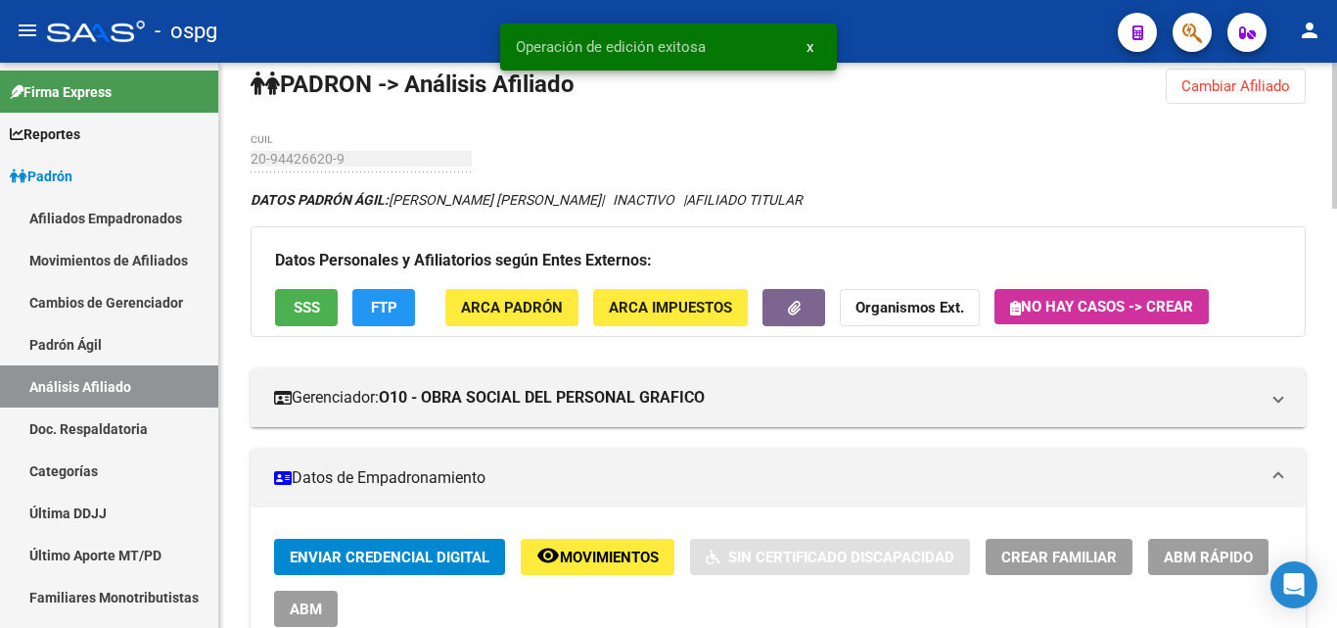
scroll to position [0, 0]
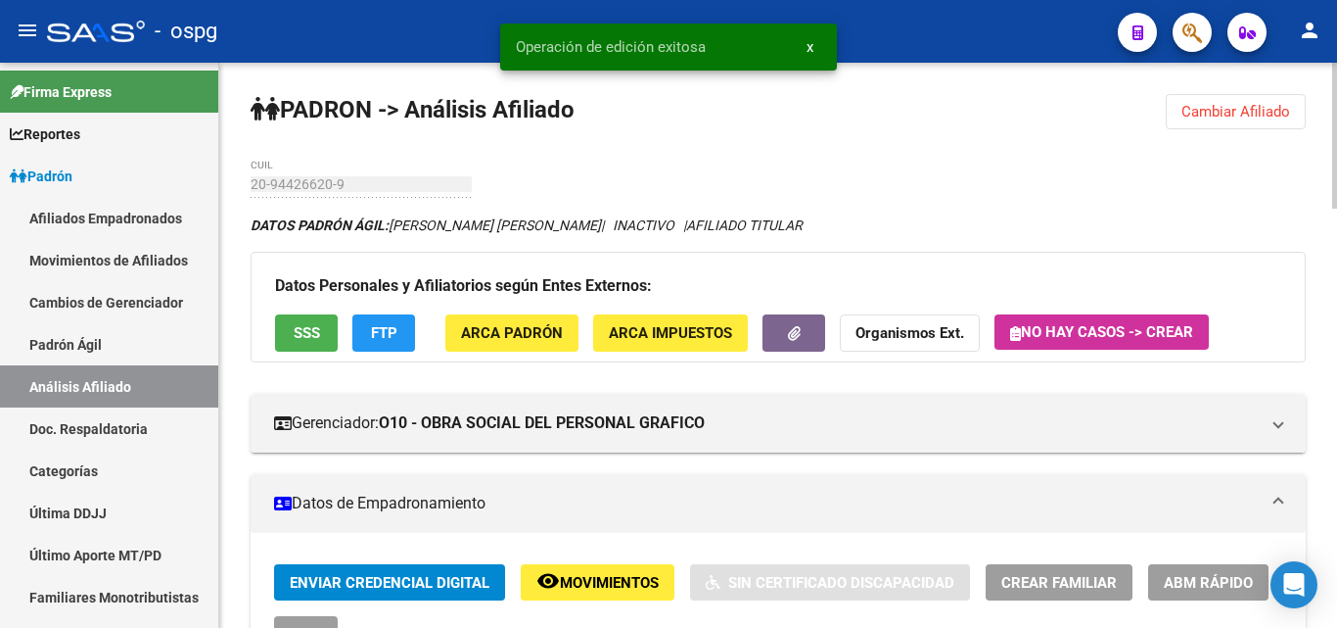
drag, startPoint x: 1216, startPoint y: 106, endPoint x: 1140, endPoint y: 136, distance: 82.2
click at [1216, 107] on span "Cambiar Afiliado" at bounding box center [1236, 112] width 109 height 18
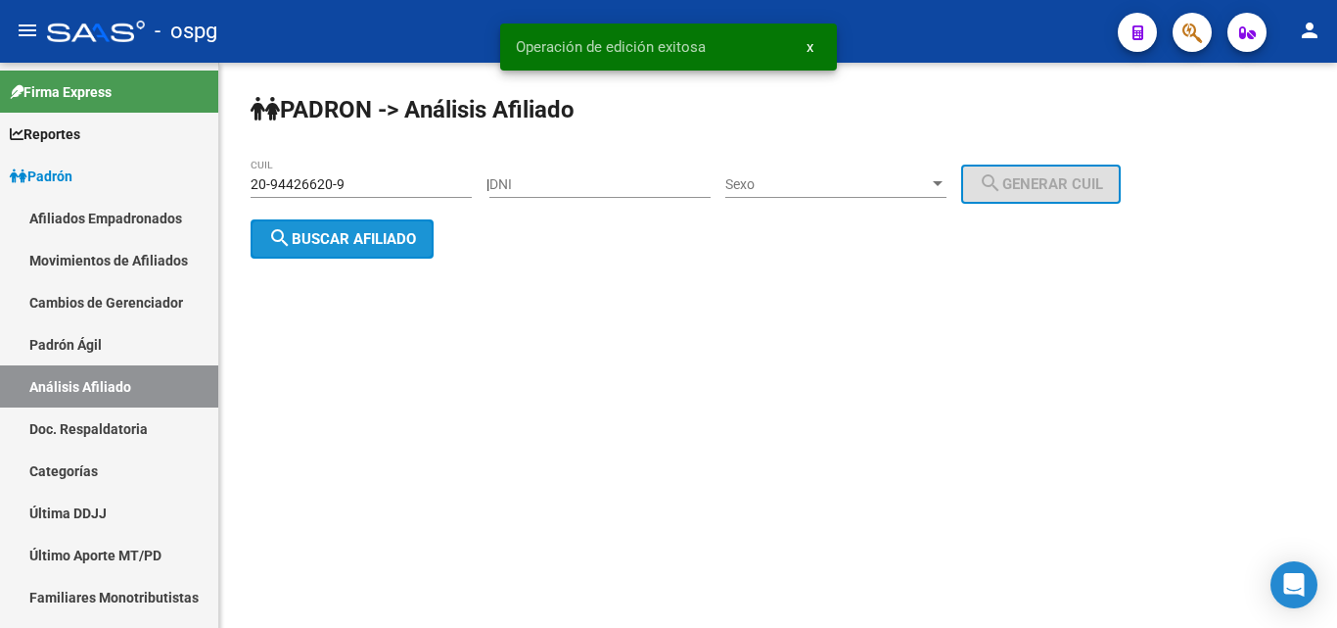
click at [323, 251] on button "search Buscar afiliado" at bounding box center [342, 238] width 183 height 39
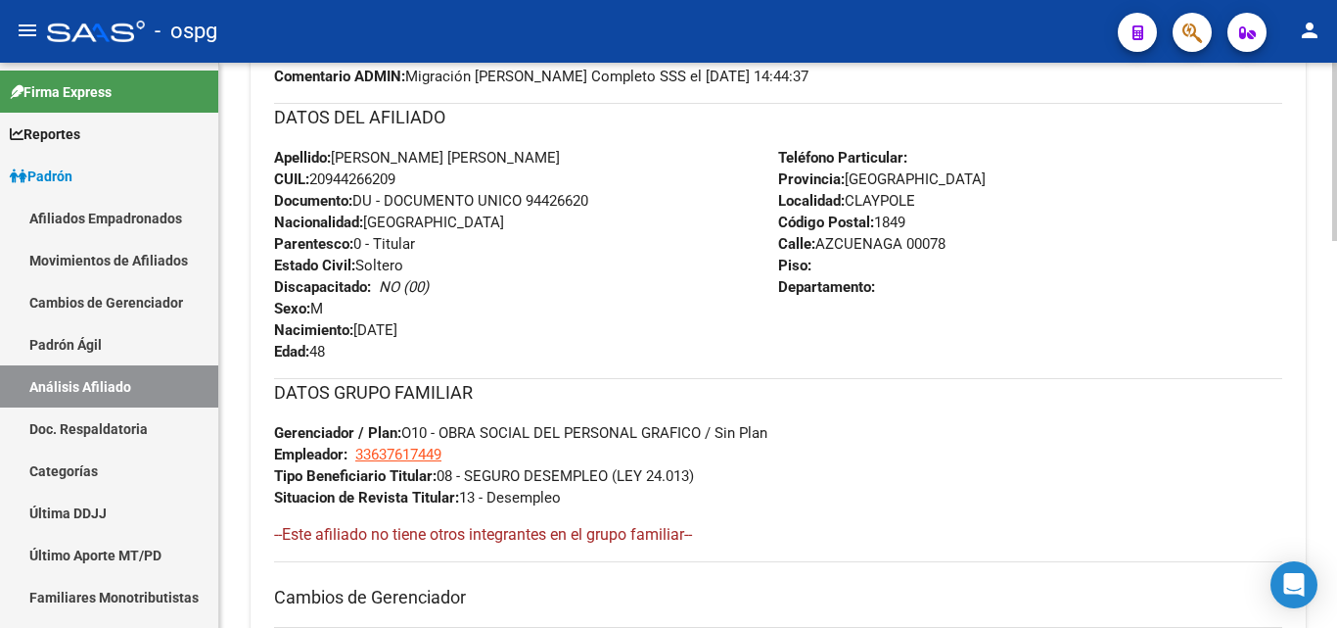
scroll to position [685, 0]
